Goal: Task Accomplishment & Management: Use online tool/utility

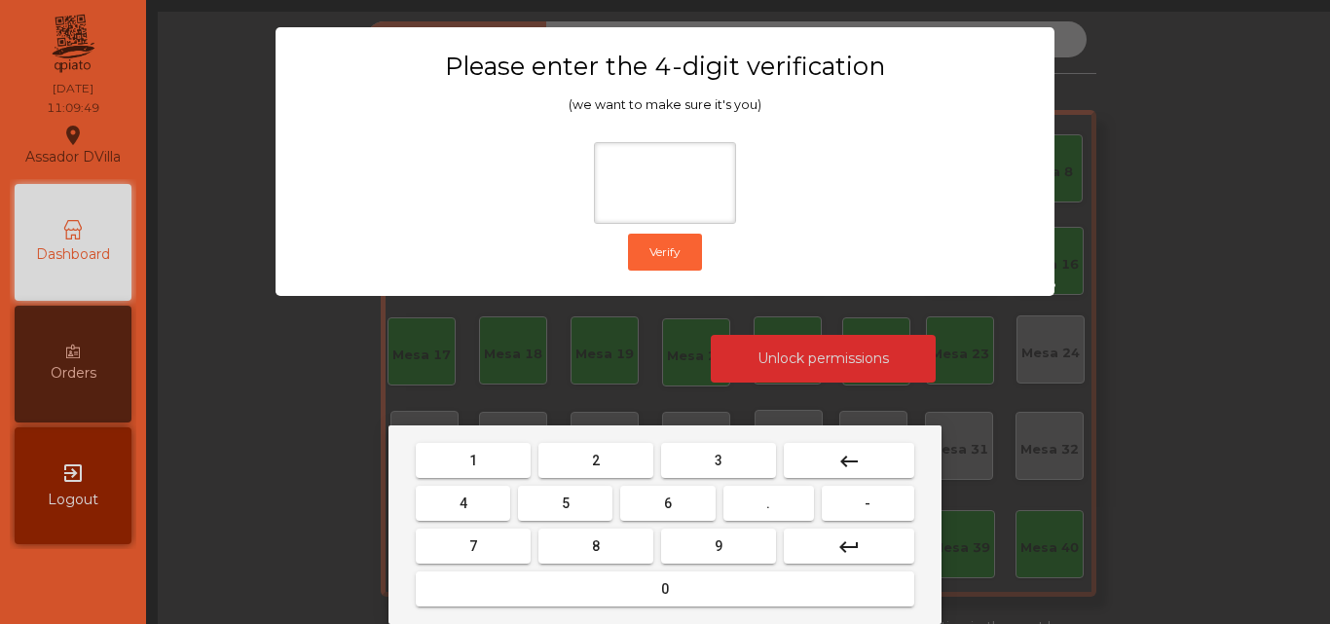
click at [612, 481] on mat-keyboard-key "2" at bounding box center [596, 460] width 123 height 43
click at [611, 473] on button "2" at bounding box center [596, 460] width 115 height 35
drag, startPoint x: 463, startPoint y: 516, endPoint x: 671, endPoint y: 521, distance: 208.5
click at [464, 517] on button "4" at bounding box center [463, 503] width 94 height 35
click at [701, 508] on button "6" at bounding box center [667, 503] width 94 height 35
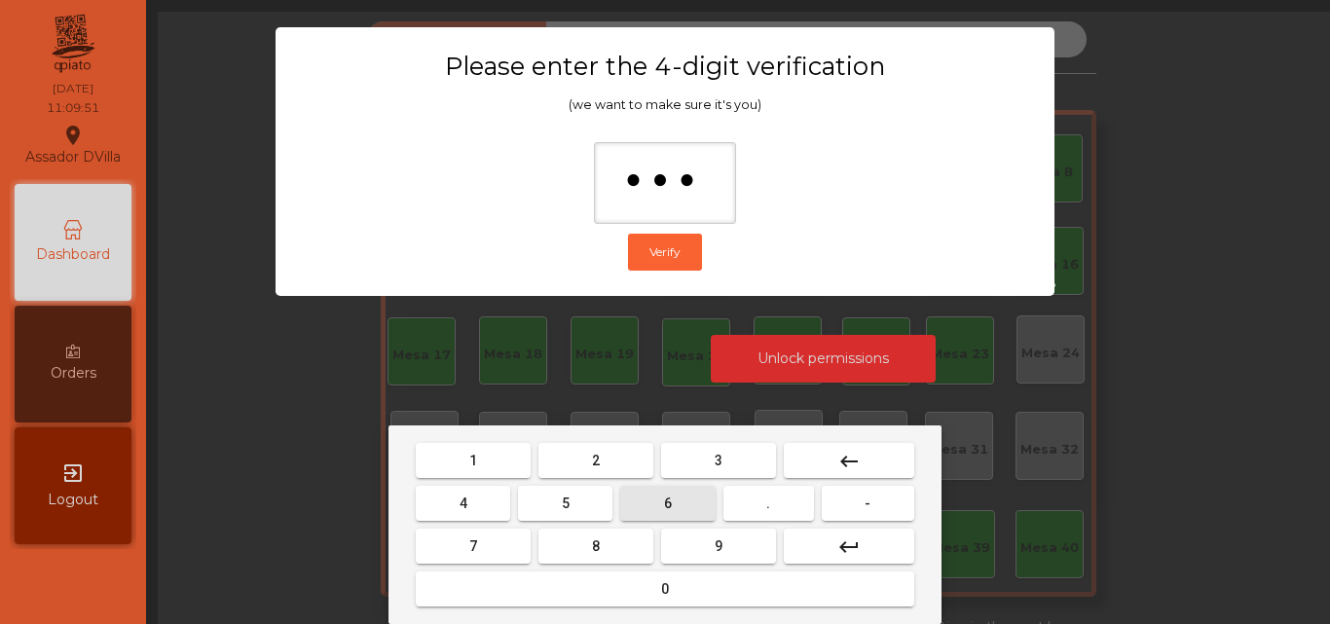
click at [716, 533] on button "9" at bounding box center [718, 546] width 115 height 35
type input "****"
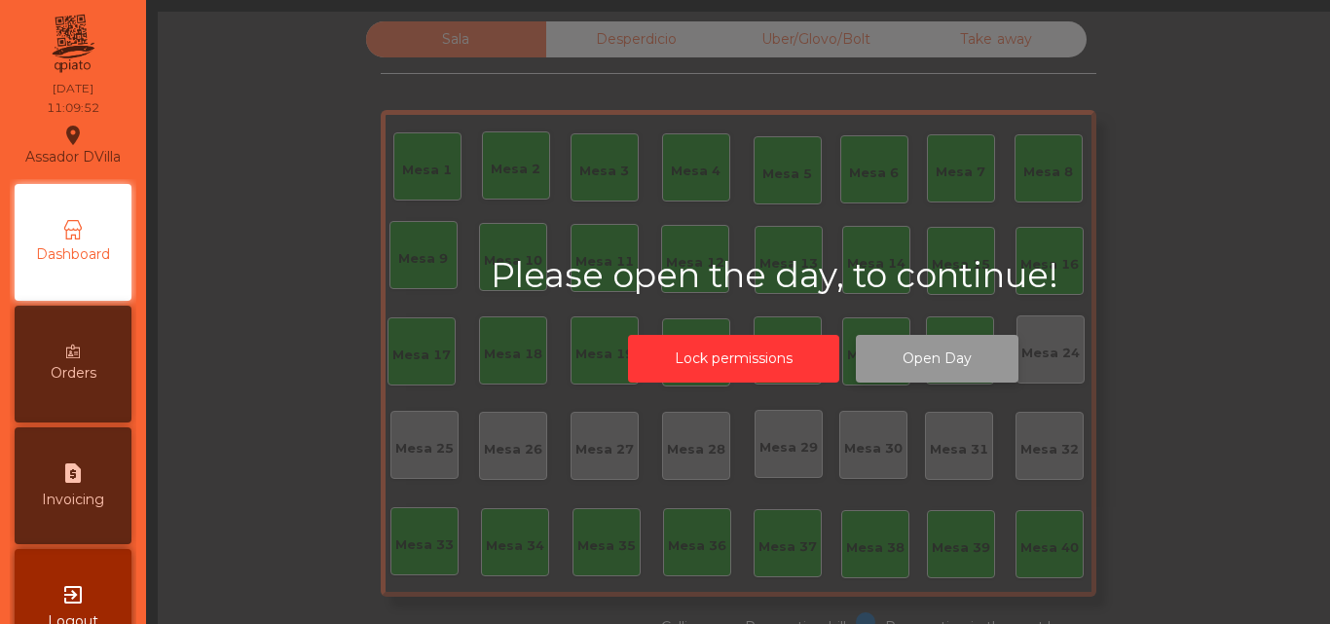
click at [914, 371] on button "Open Day" at bounding box center [937, 359] width 163 height 48
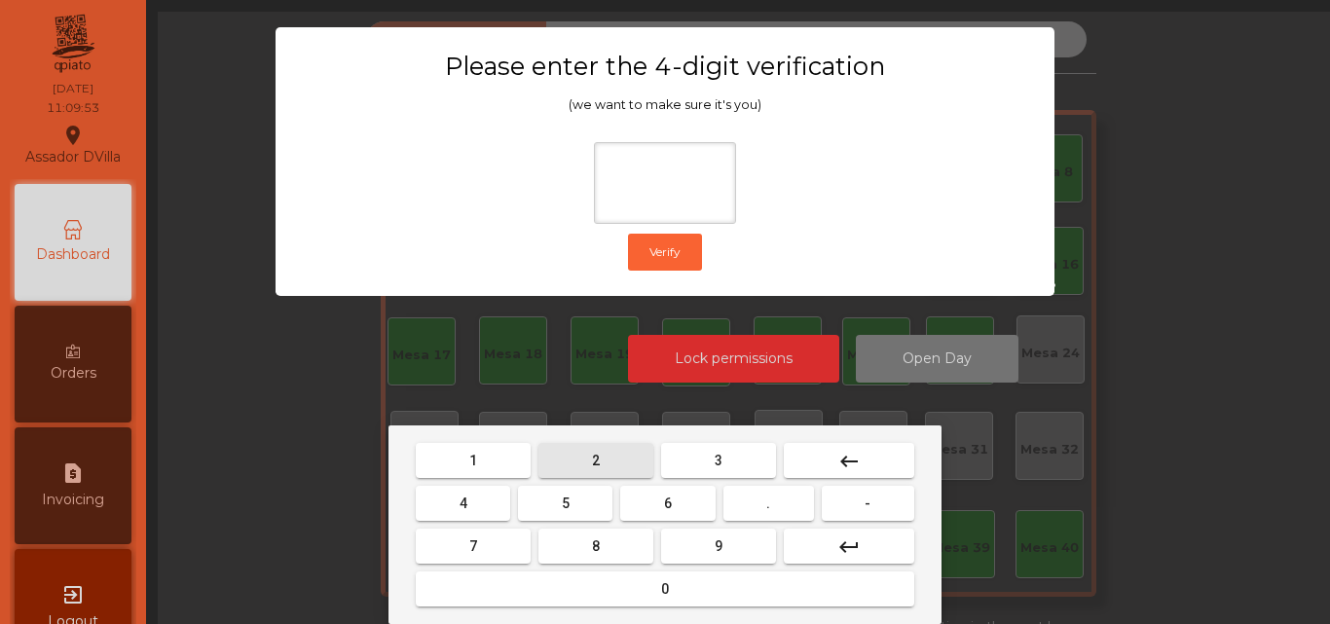
click at [591, 459] on button "2" at bounding box center [596, 460] width 115 height 35
drag, startPoint x: 473, startPoint y: 498, endPoint x: 620, endPoint y: 515, distance: 148.1
click at [494, 501] on button "4" at bounding box center [463, 503] width 94 height 35
drag, startPoint x: 663, startPoint y: 508, endPoint x: 692, endPoint y: 544, distance: 46.4
click at [676, 523] on mat-keyboard-key "6" at bounding box center [667, 503] width 102 height 43
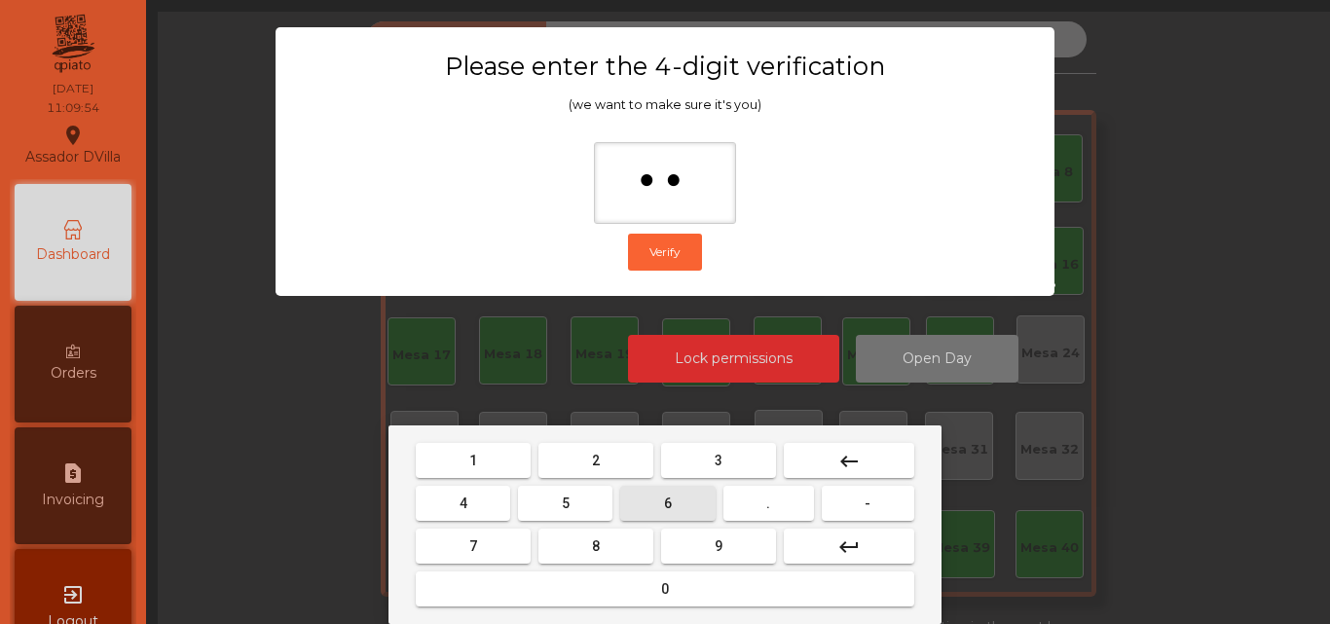
click at [692, 544] on button "9" at bounding box center [718, 546] width 115 height 35
click at [724, 548] on button "9" at bounding box center [718, 546] width 115 height 35
type input "****"
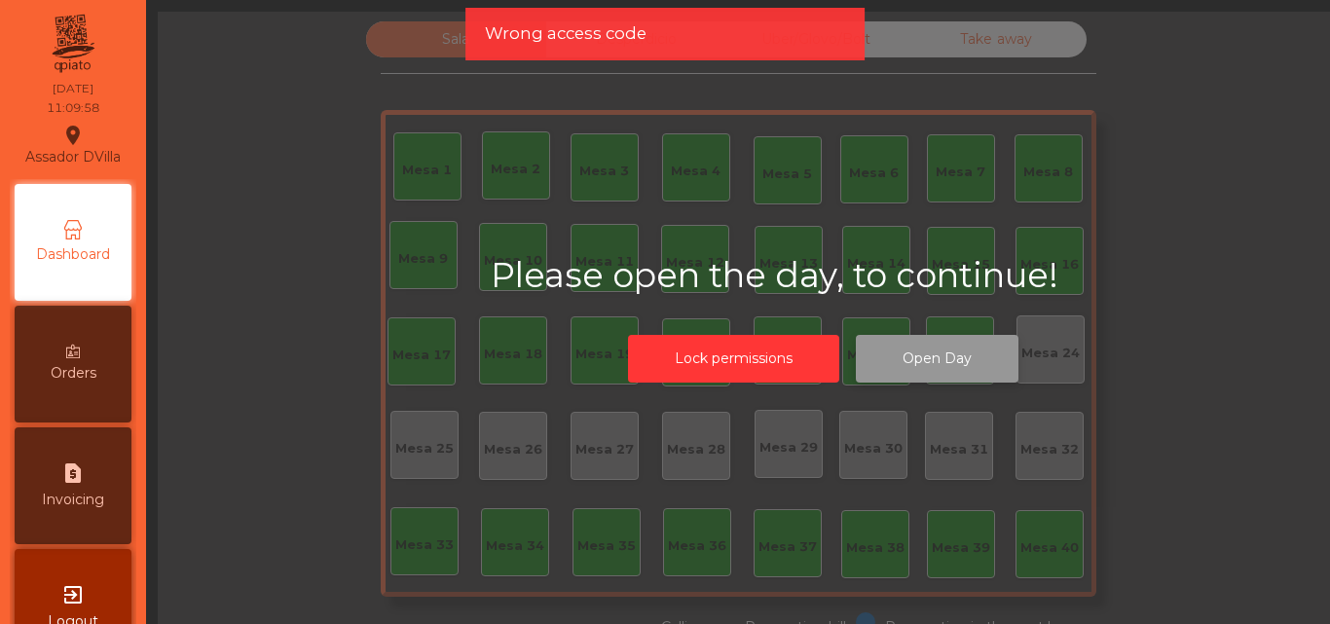
click at [905, 375] on button "Open Day" at bounding box center [937, 359] width 163 height 48
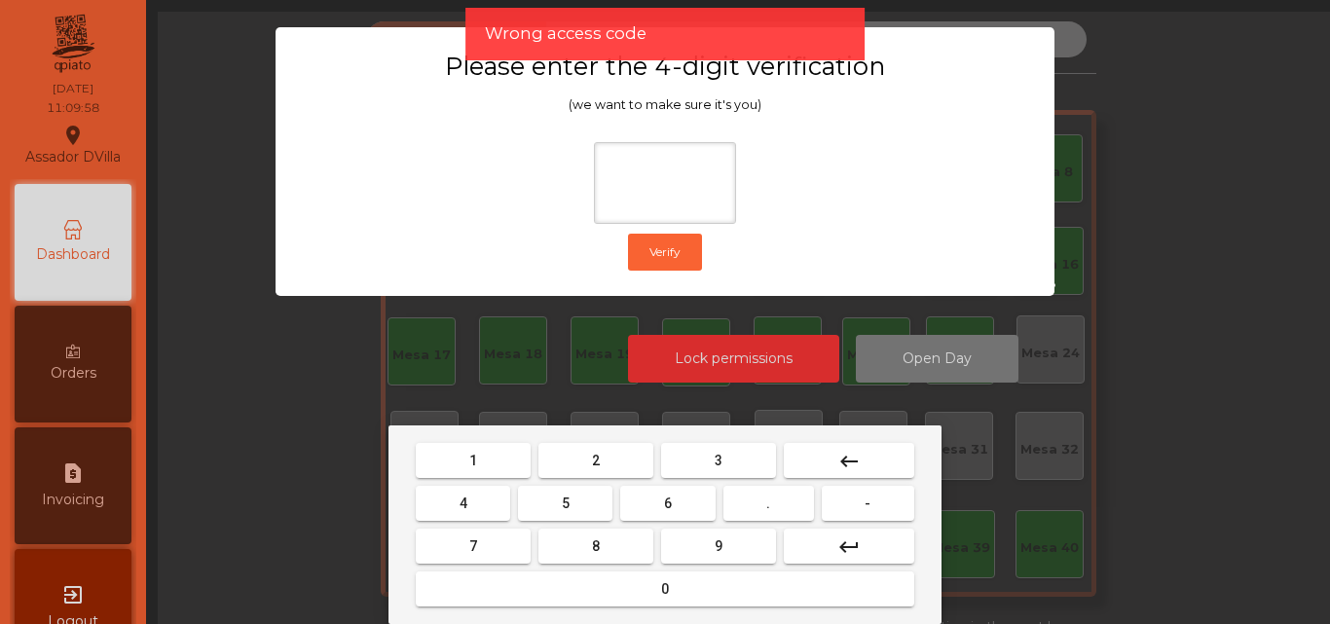
click at [577, 464] on button "2" at bounding box center [596, 460] width 115 height 35
click at [489, 503] on button "4" at bounding box center [463, 503] width 94 height 35
click at [650, 504] on button "6" at bounding box center [667, 503] width 94 height 35
click at [723, 548] on button "9" at bounding box center [718, 546] width 115 height 35
type input "****"
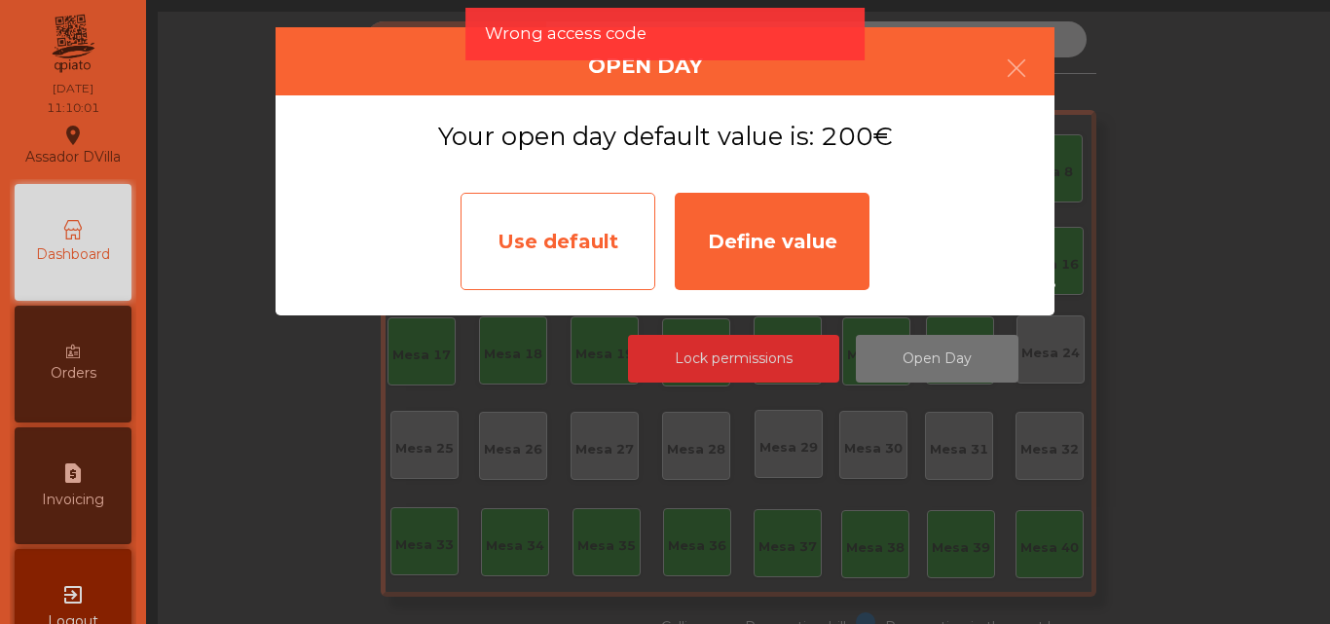
click at [570, 233] on div "Use default" at bounding box center [558, 241] width 195 height 97
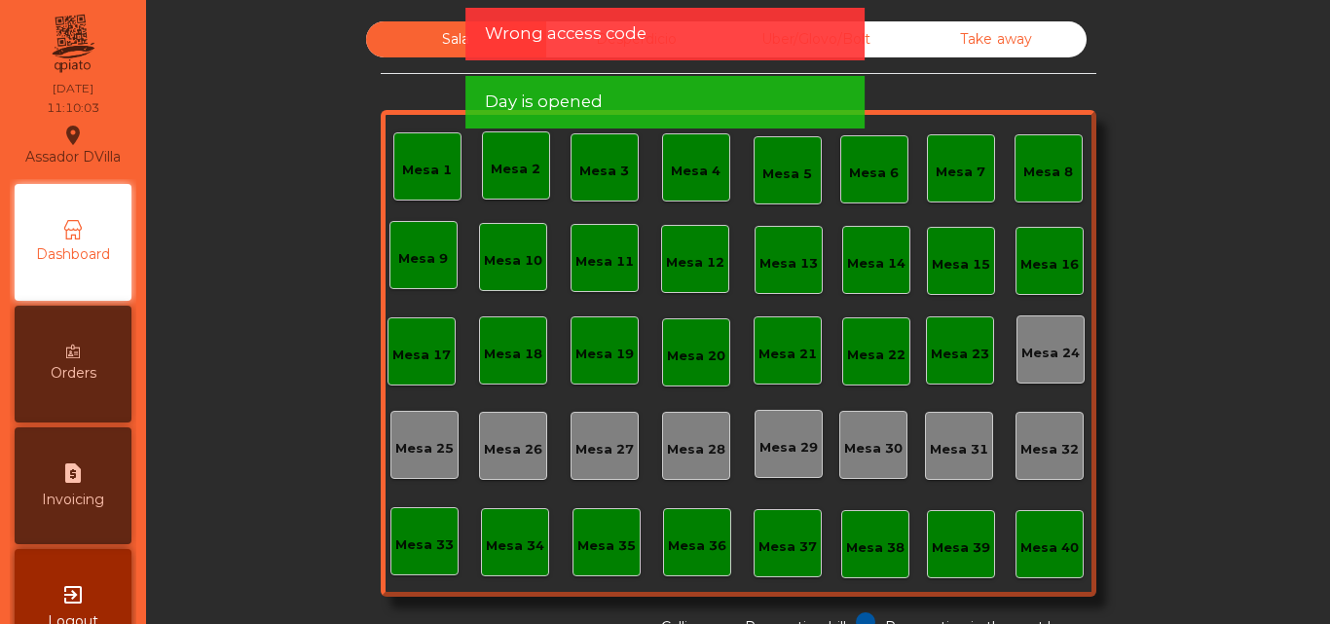
click at [1202, 404] on div "Sala Desperdicio Uber/Glovo/Bolt Take away Mesa 1 Mesa 2 Mesa 3 [GEOGRAPHIC_DAT…" at bounding box center [738, 329] width 1132 height 616
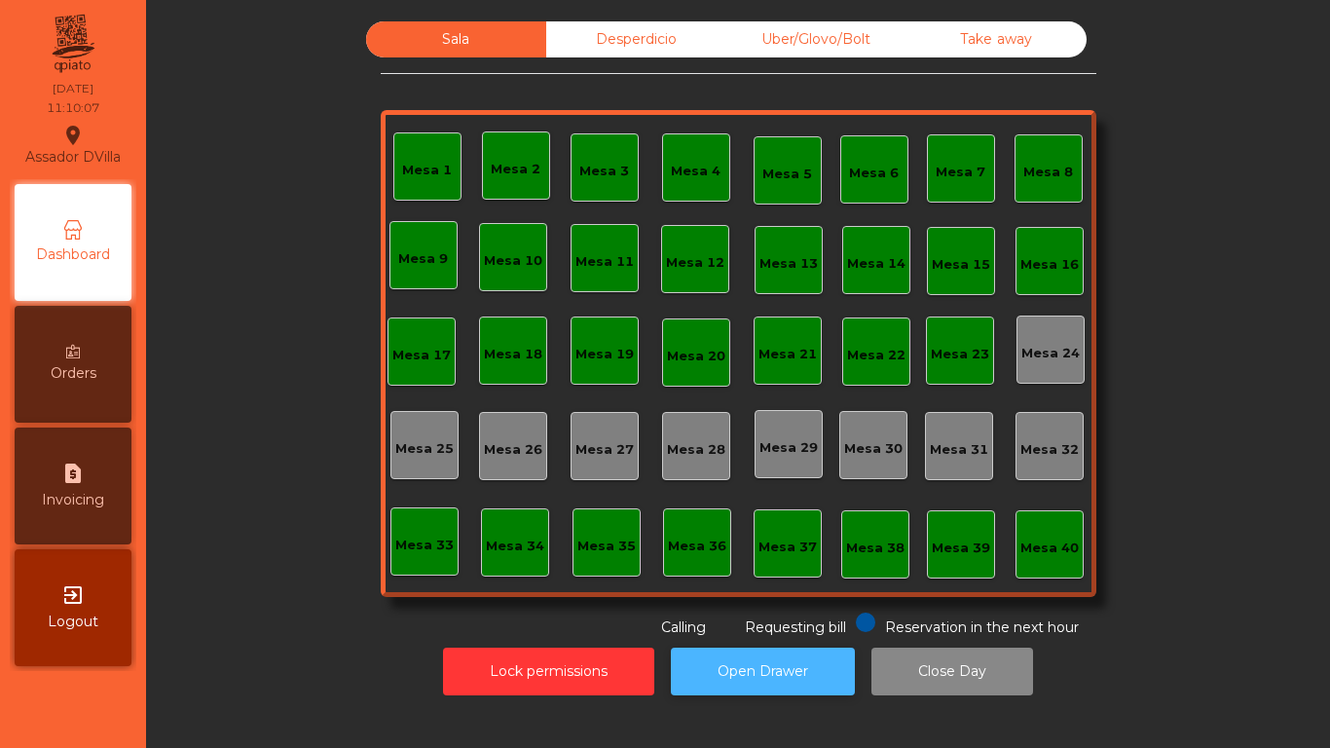
click at [732, 623] on button "Open Drawer" at bounding box center [763, 672] width 184 height 48
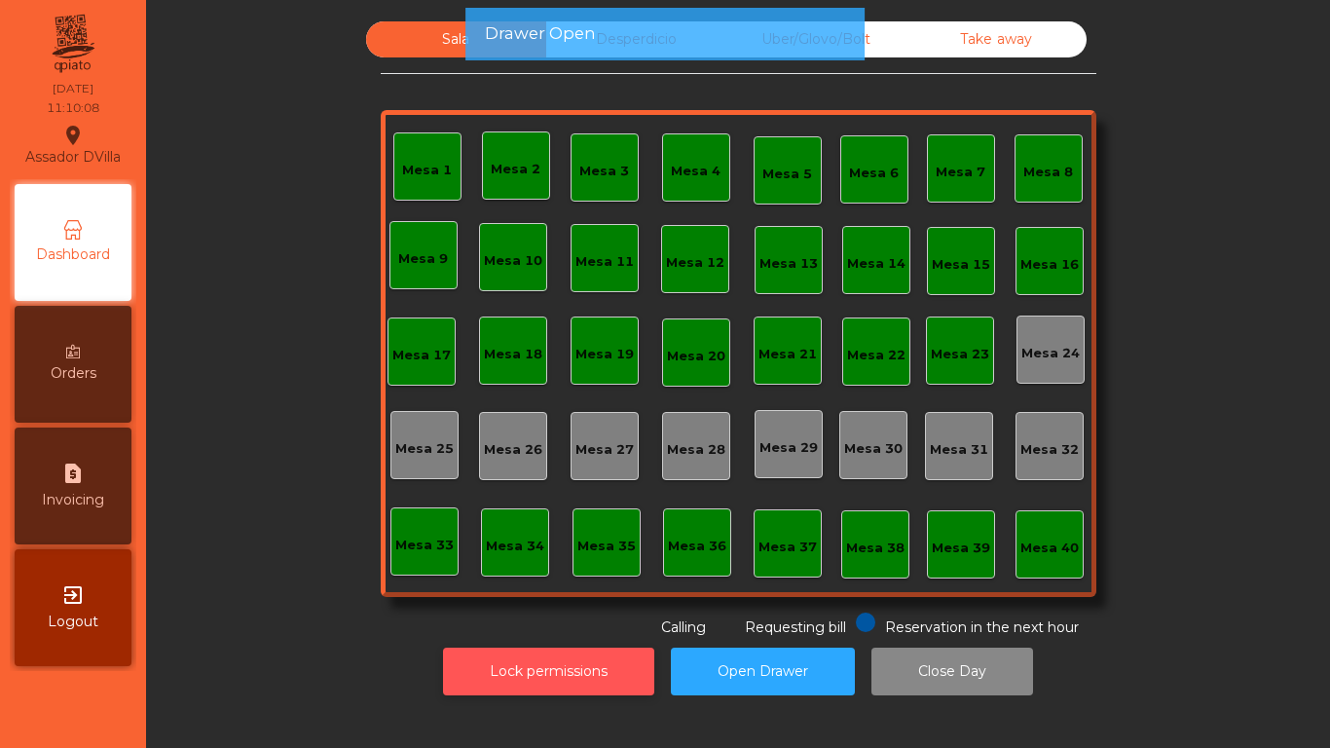
click at [581, 623] on button "Lock permissions" at bounding box center [548, 672] width 211 height 48
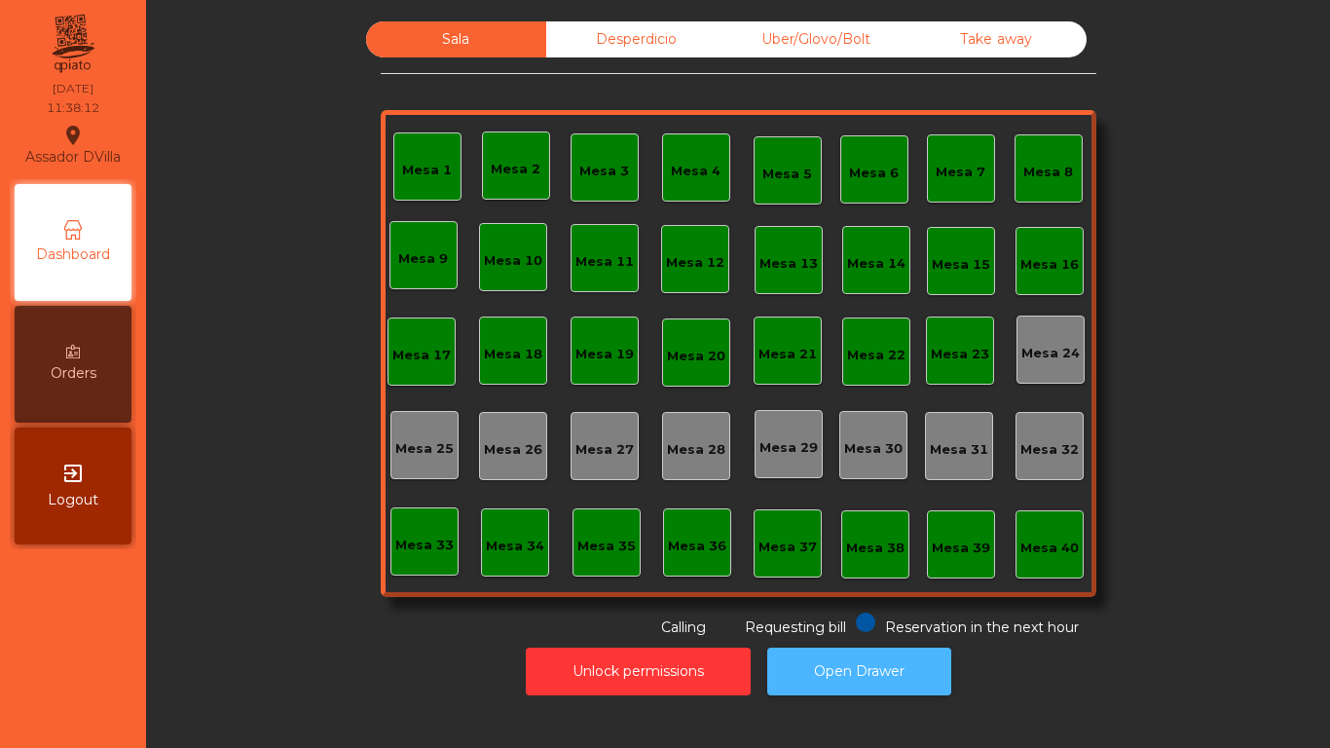
click at [905, 623] on button "Open Drawer" at bounding box center [859, 672] width 184 height 48
click at [977, 140] on div "Mesa 7" at bounding box center [961, 168] width 68 height 68
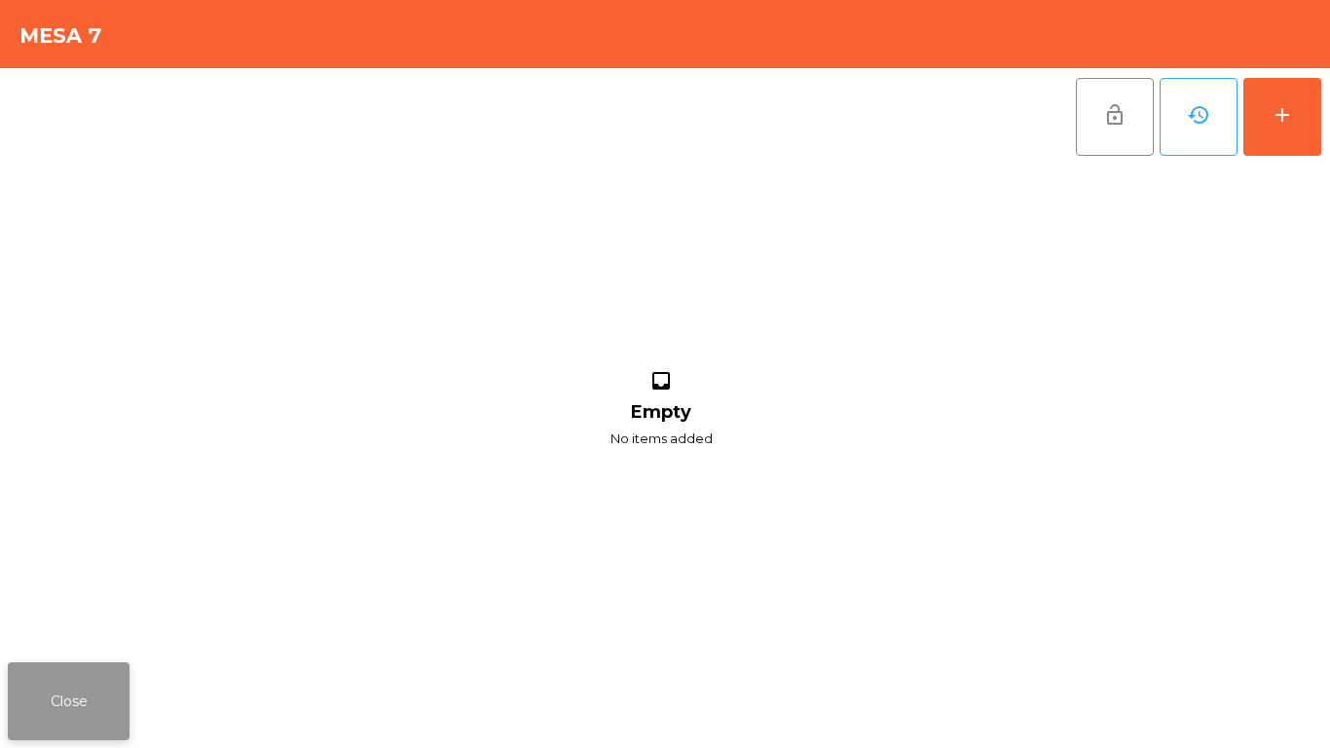
click at [73, 623] on button "Close" at bounding box center [69, 701] width 122 height 78
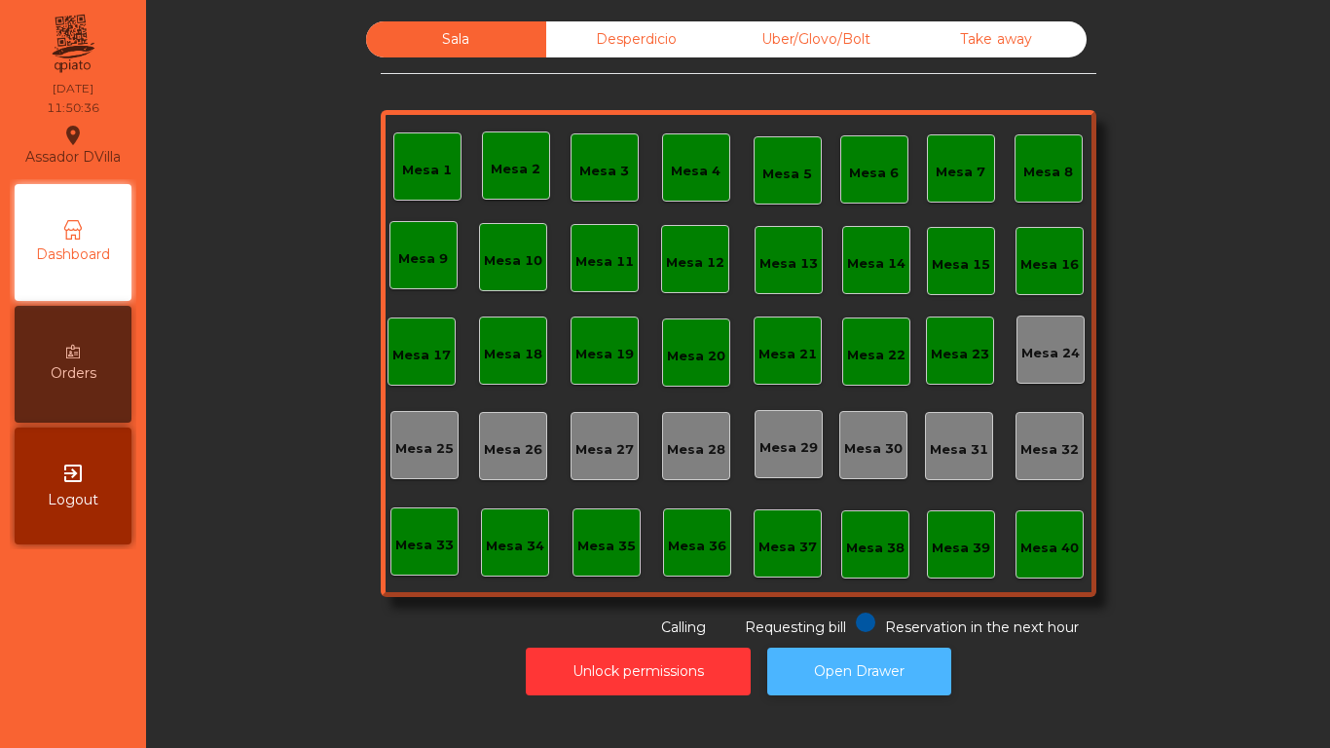
click at [791, 623] on button "Open Drawer" at bounding box center [859, 672] width 184 height 48
